Goal: Information Seeking & Learning: Learn about a topic

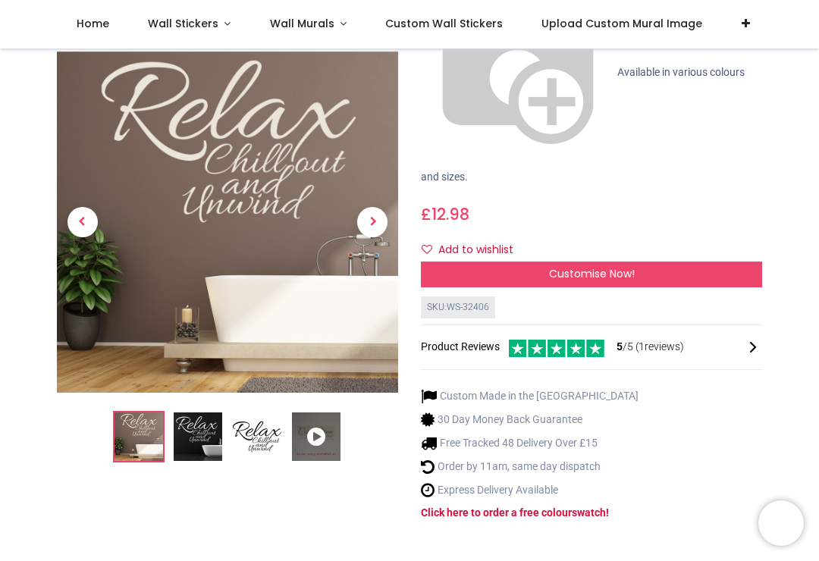
scroll to position [246, 0]
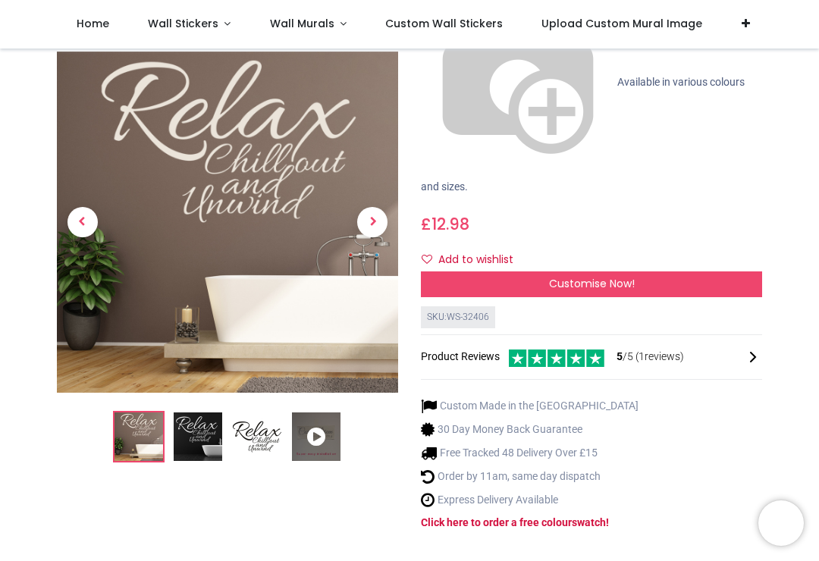
click at [315, 413] on icon at bounding box center [316, 437] width 49 height 49
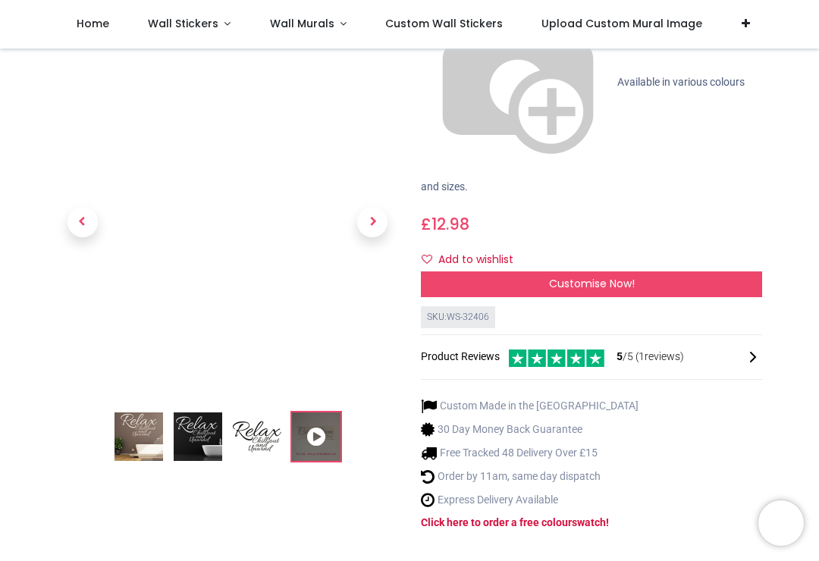
click at [371, 208] on span "Next" at bounding box center [372, 223] width 30 height 30
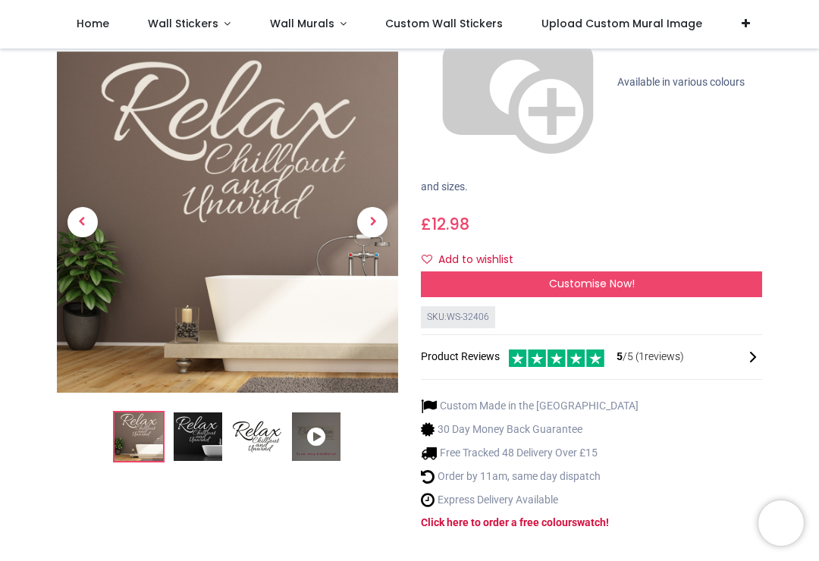
click at [388, 103] on link at bounding box center [373, 222] width 52 height 239
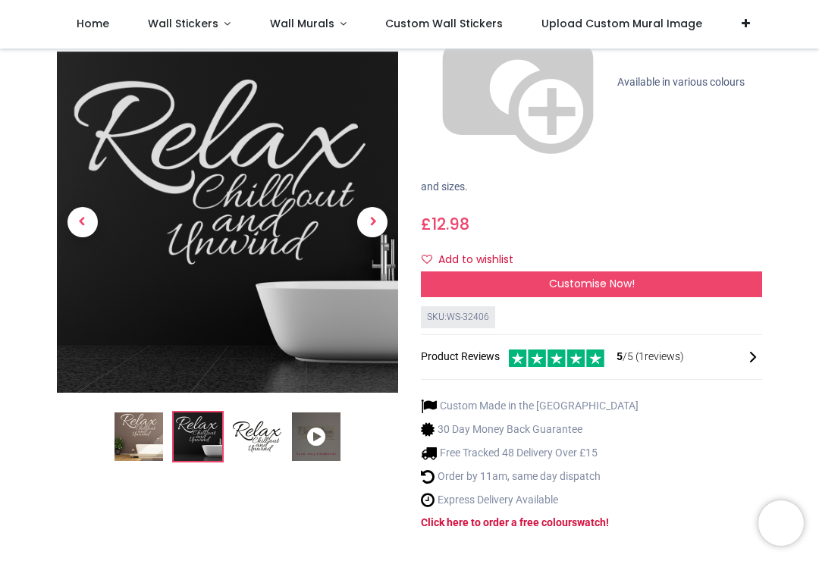
click at [381, 208] on span "Next" at bounding box center [372, 223] width 30 height 30
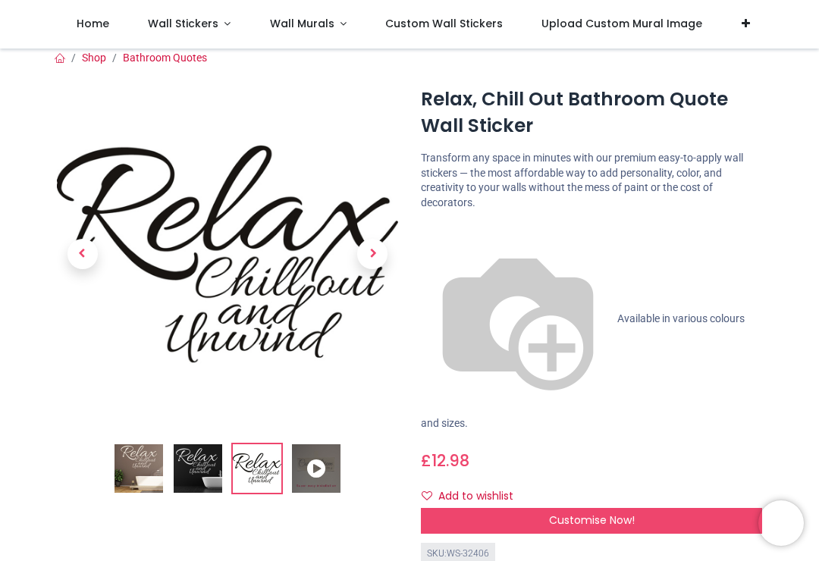
scroll to position [9, 0]
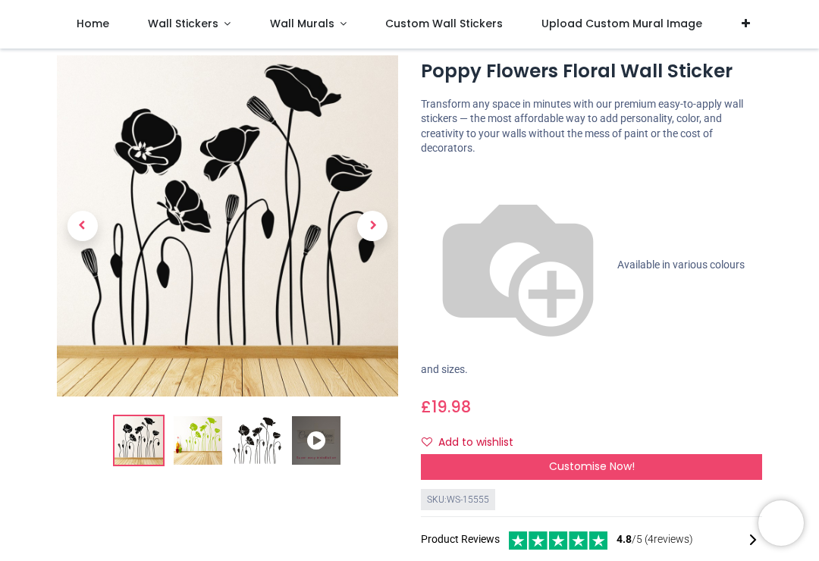
scroll to position [42, 0]
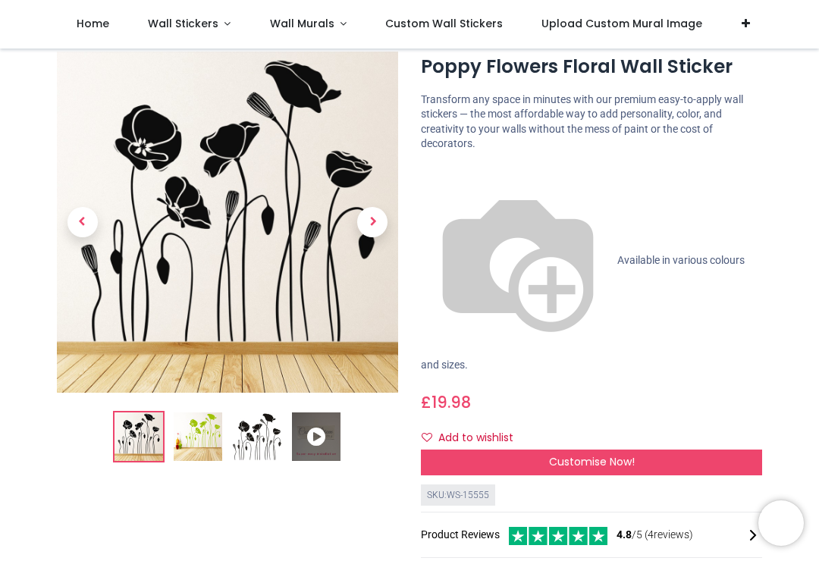
click at [438, 168] on img at bounding box center [518, 261] width 194 height 194
click at [427, 176] on img at bounding box center [518, 261] width 194 height 194
click at [584, 254] on span "Available in various colours and sizes." at bounding box center [583, 312] width 324 height 117
click at [594, 254] on span "Available in various colours and sizes." at bounding box center [583, 312] width 324 height 117
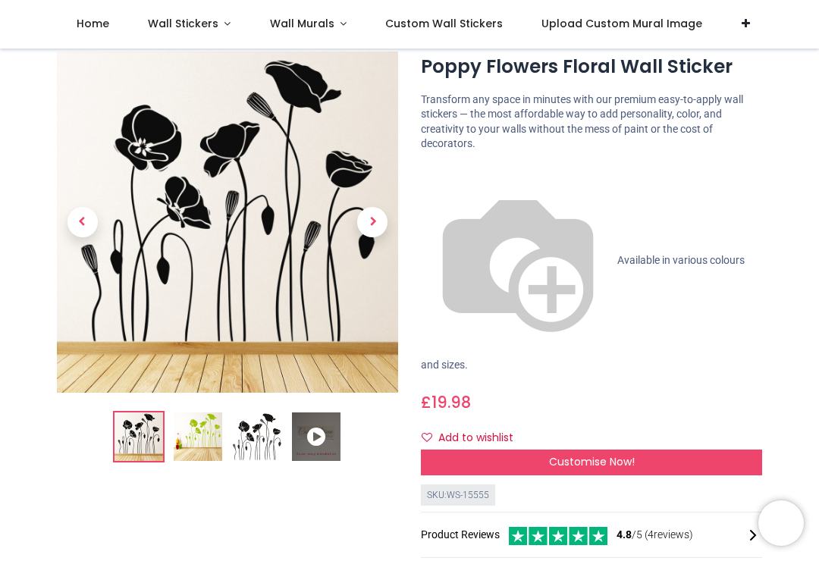
click at [368, 226] on span "Next" at bounding box center [372, 223] width 30 height 30
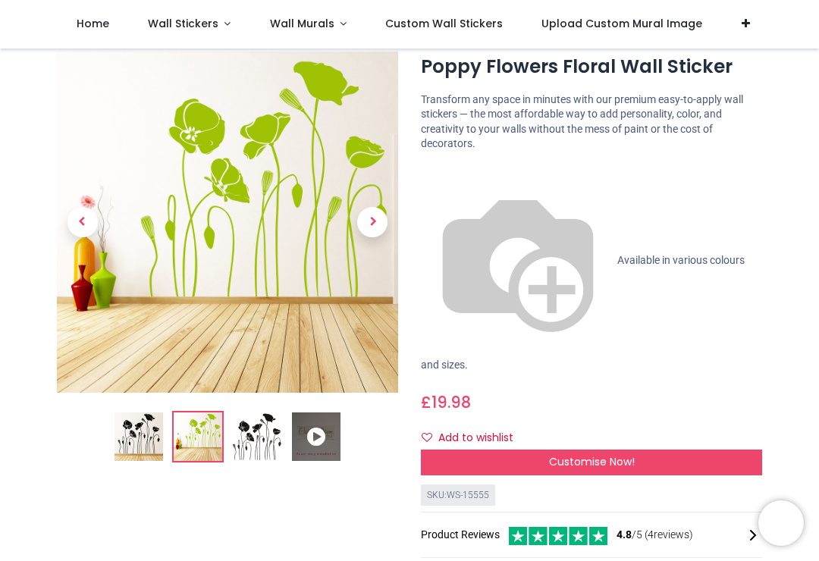
click at [379, 223] on span "Next" at bounding box center [372, 223] width 30 height 30
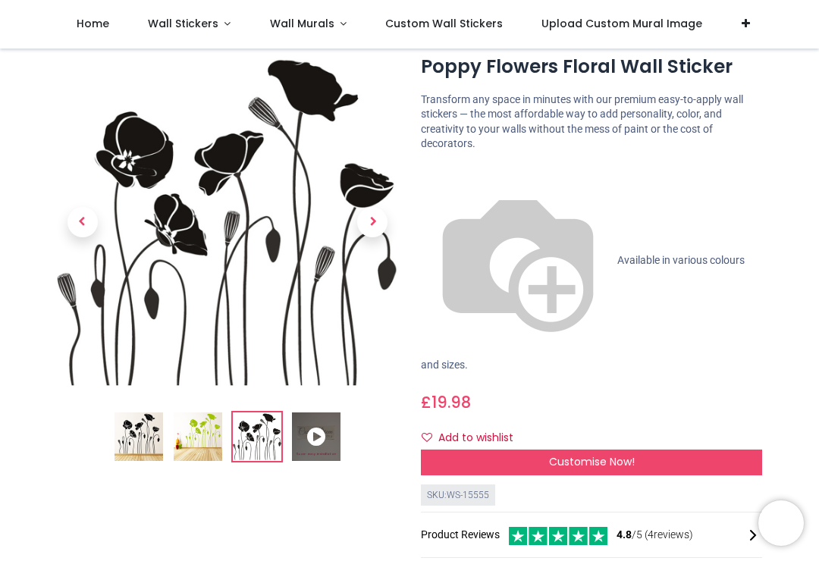
click at [383, 228] on span "Next" at bounding box center [372, 223] width 30 height 30
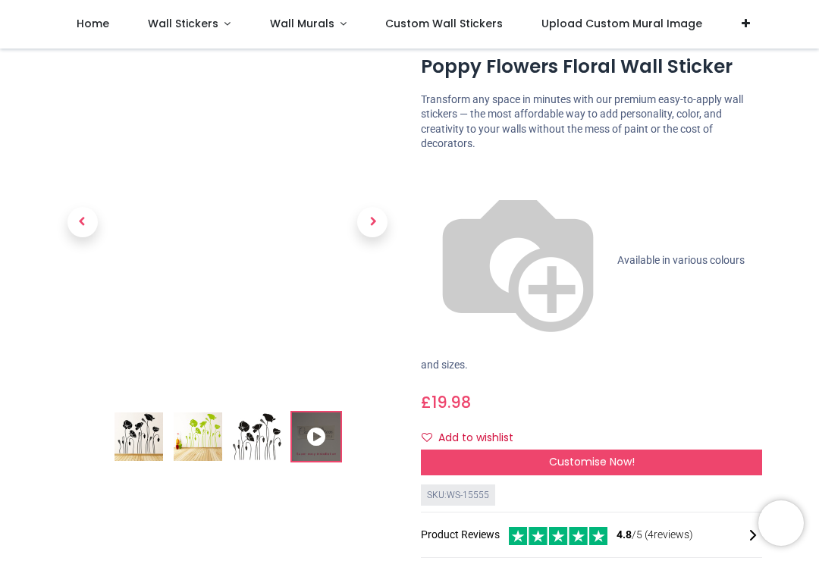
click at [386, 212] on link at bounding box center [373, 222] width 52 height 239
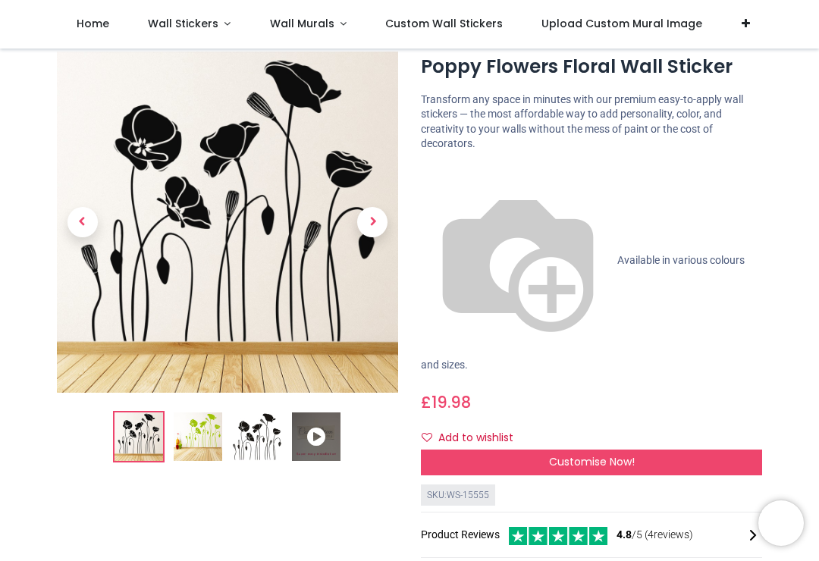
click at [378, 218] on span "Next" at bounding box center [372, 223] width 30 height 30
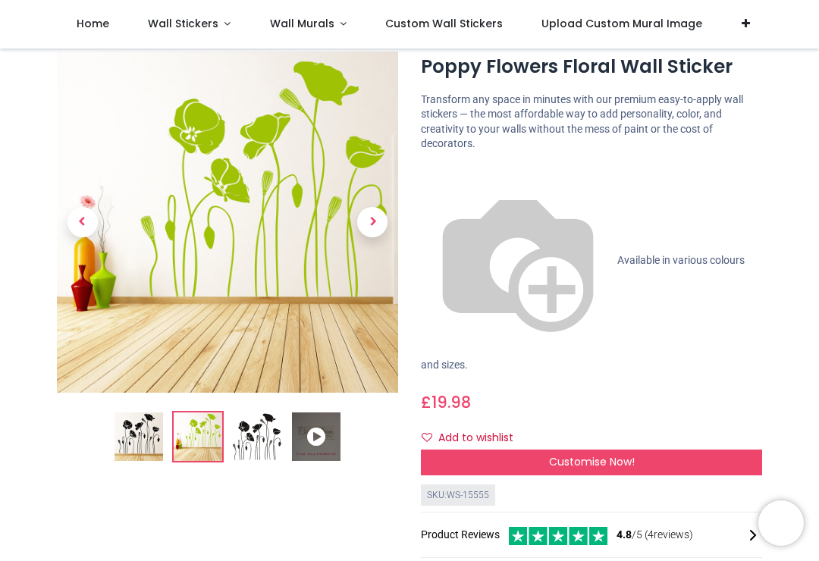
click at [374, 220] on span "Next" at bounding box center [372, 223] width 30 height 30
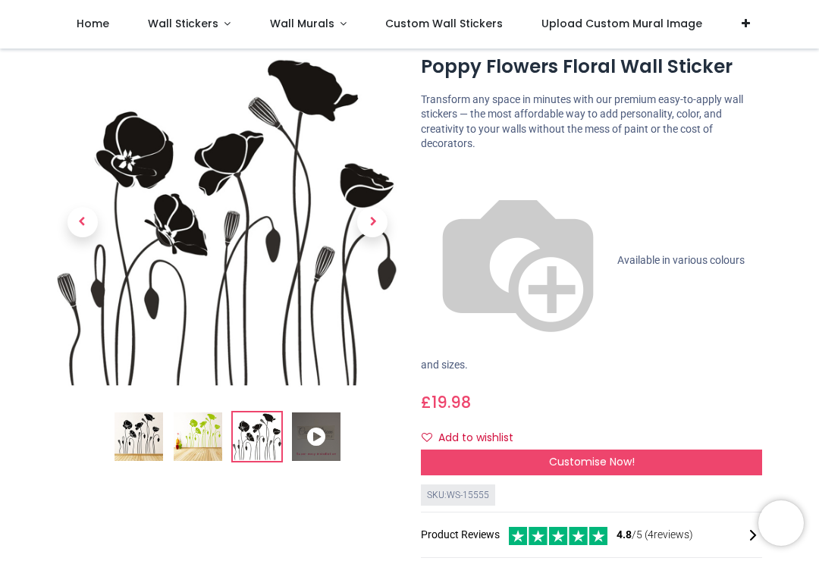
click at [372, 220] on span "Next" at bounding box center [372, 223] width 30 height 30
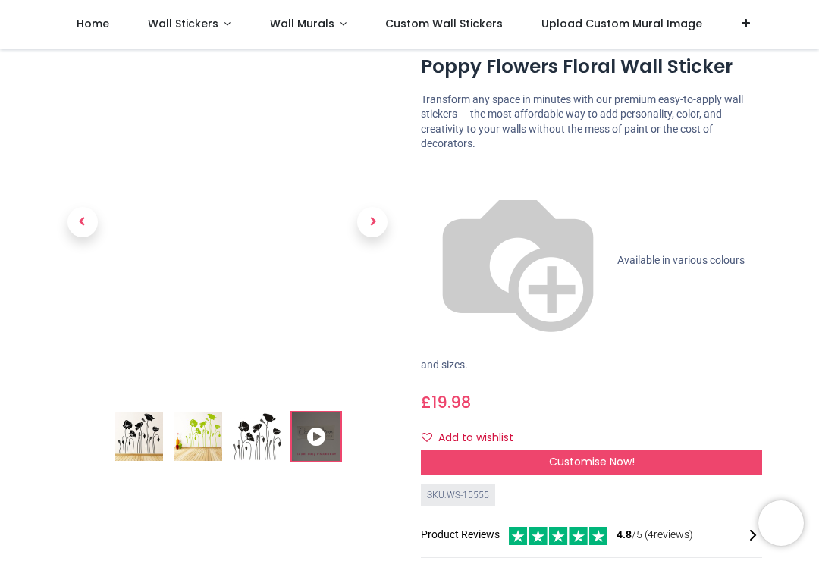
click at [376, 208] on span "Next" at bounding box center [372, 223] width 30 height 30
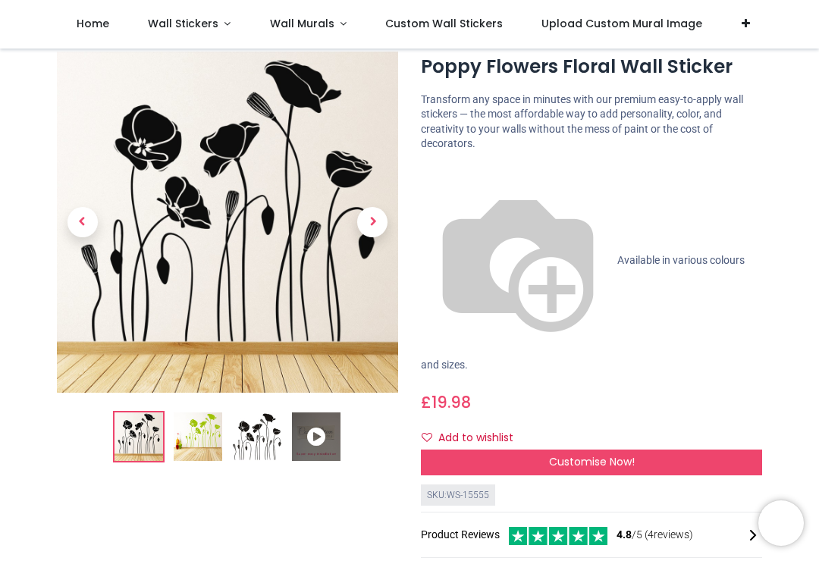
click at [452, 11] on link "Custom Wall Stickers" at bounding box center [444, 24] width 156 height 49
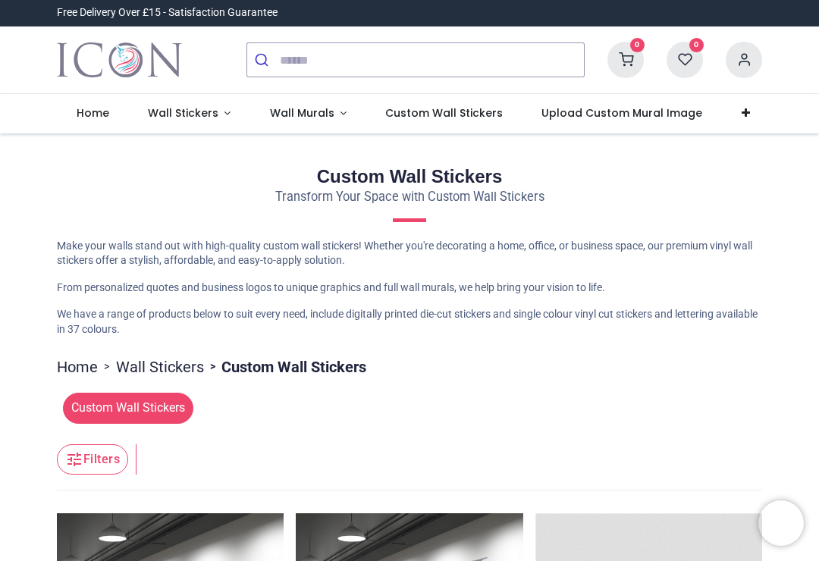
click at [302, 105] on link "Wall Murals" at bounding box center [308, 113] width 116 height 39
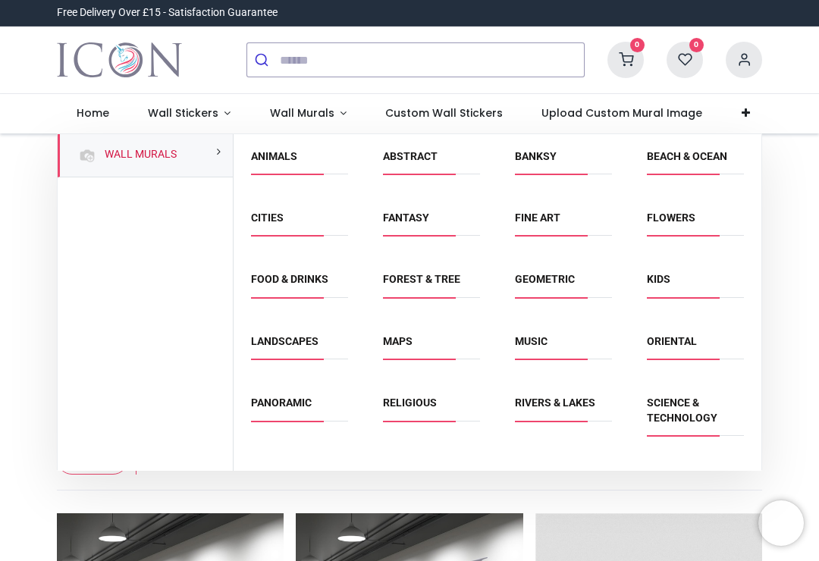
click at [695, 222] on link "Flowers" at bounding box center [671, 218] width 49 height 12
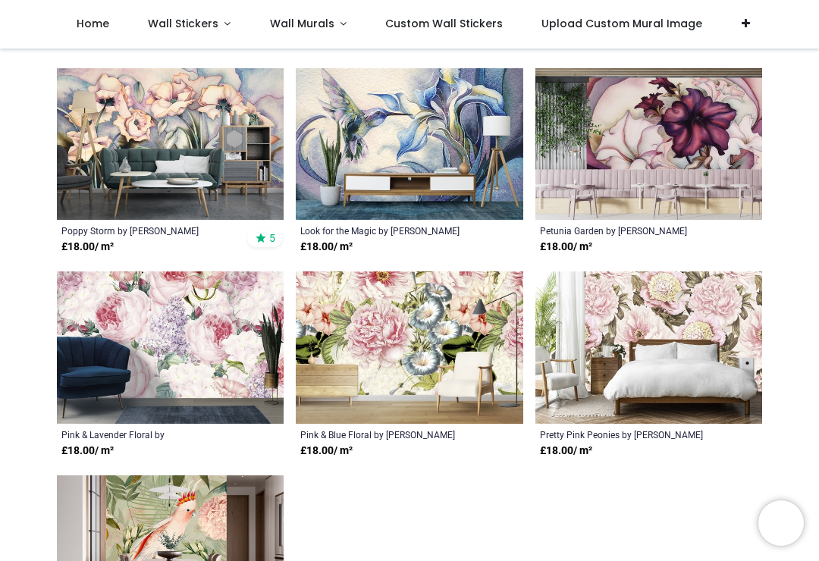
scroll to position [1760, 0]
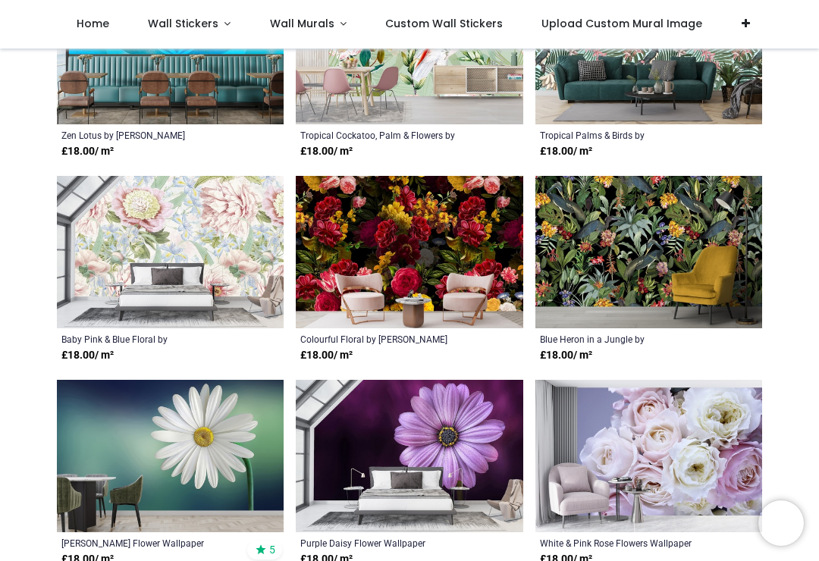
scroll to position [3137, 0]
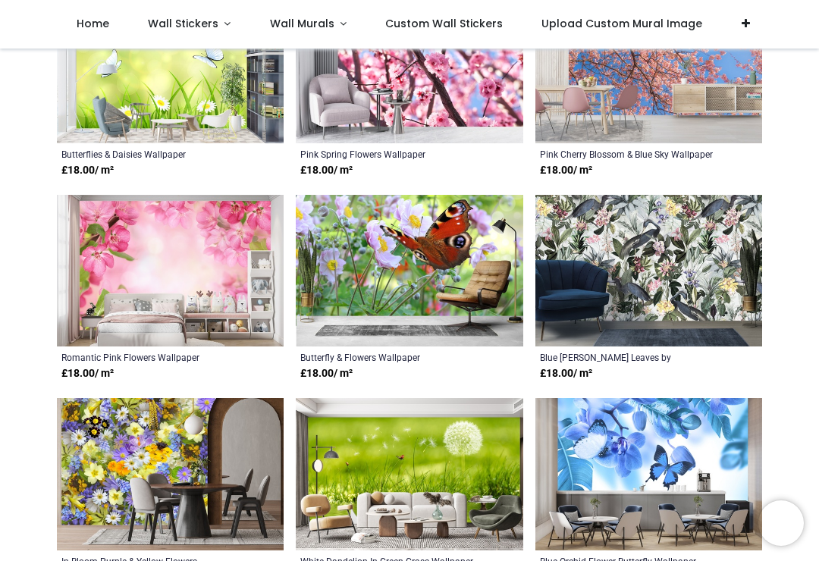
scroll to position [7107, 0]
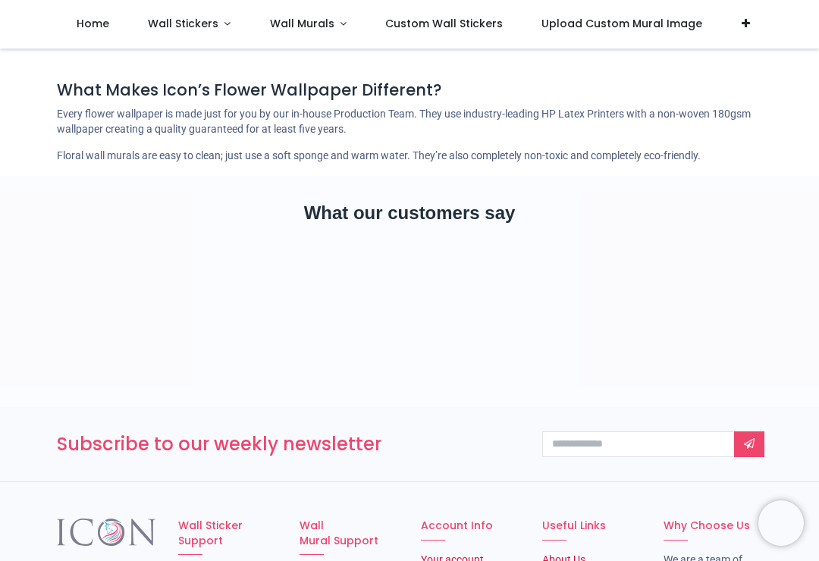
scroll to position [9702, 0]
